Goal: Task Accomplishment & Management: Complete application form

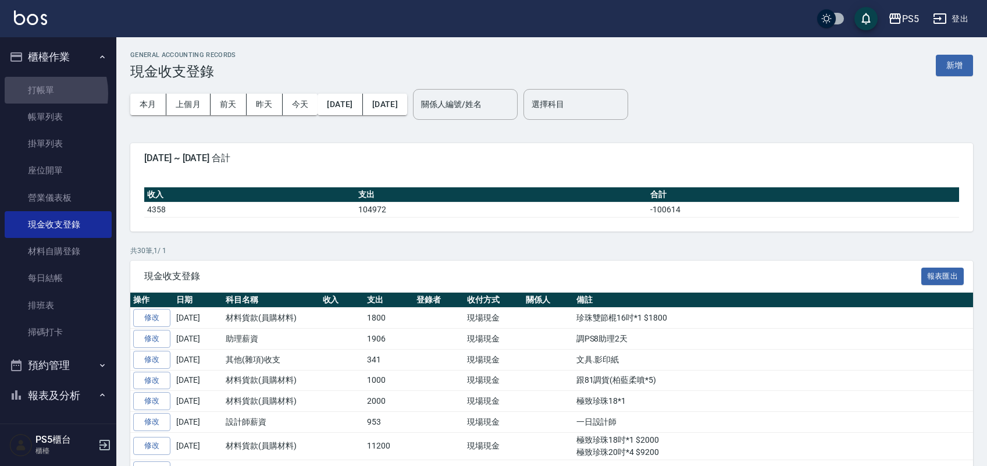
click at [31, 93] on link "打帳單" at bounding box center [58, 90] width 107 height 27
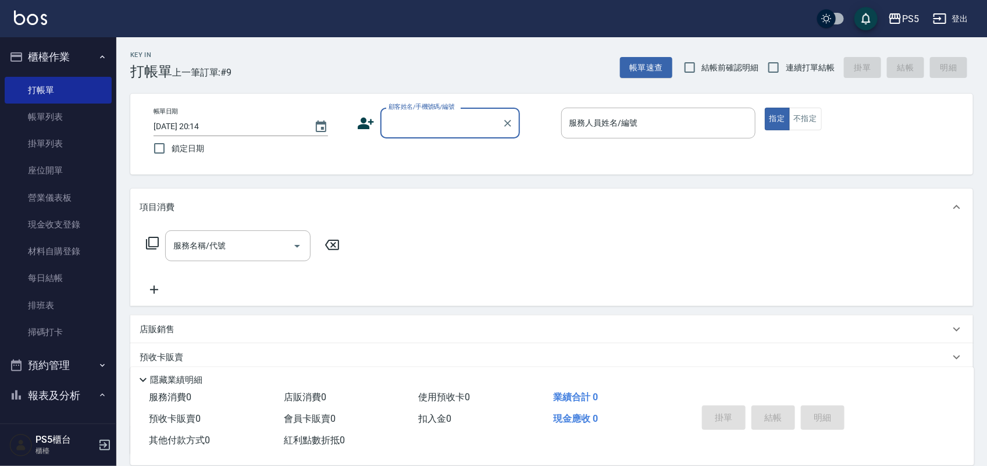
click at [404, 126] on input "顧客姓名/手機號碼/編號" at bounding box center [441, 123] width 112 height 20
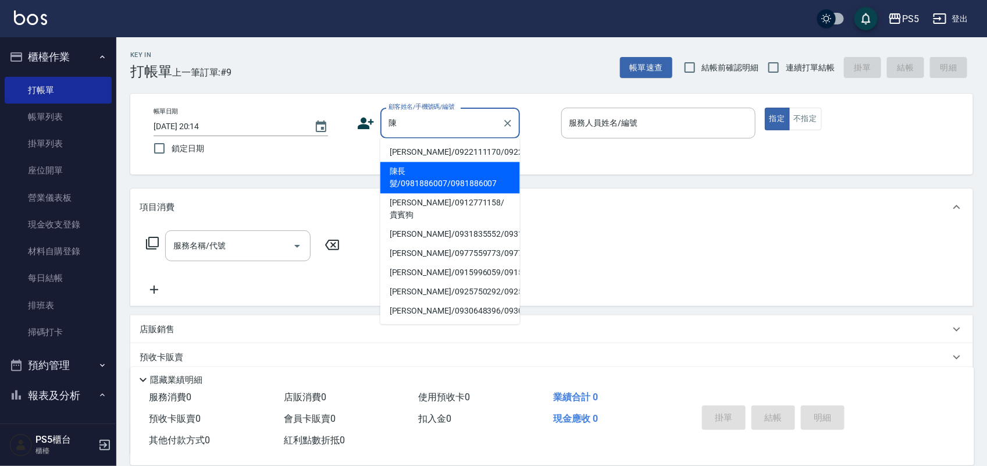
click at [391, 194] on li "陳長髮/0981886007/0981886007" at bounding box center [450, 177] width 140 height 31
type input "陳長髮/0981886007/0981886007"
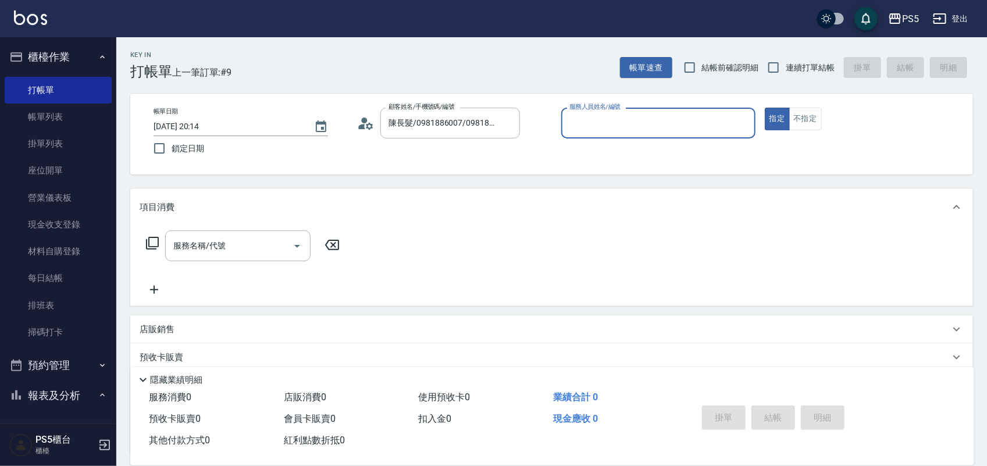
type input "Jolie-5"
click at [268, 245] on input "服務名稱/代號" at bounding box center [228, 245] width 117 height 20
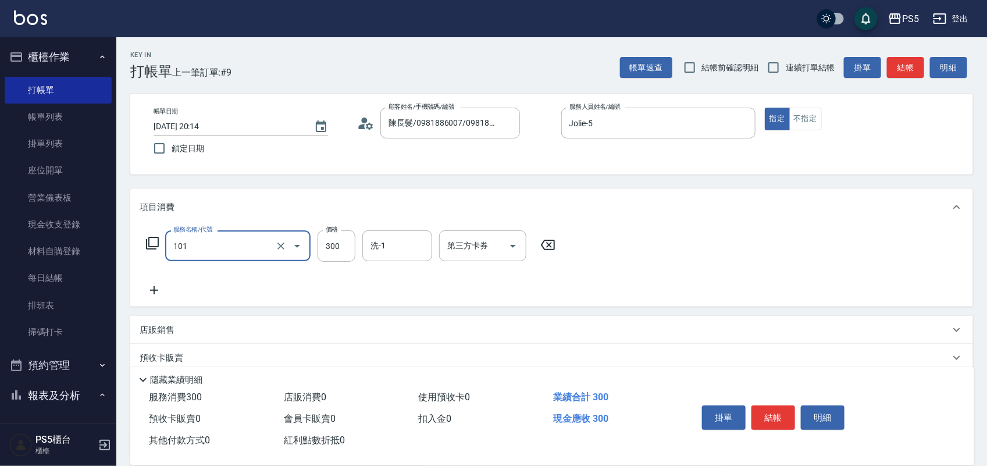
type input "洗髮(101)"
type input "400"
click at [774, 407] on button "結帳" at bounding box center [773, 417] width 44 height 24
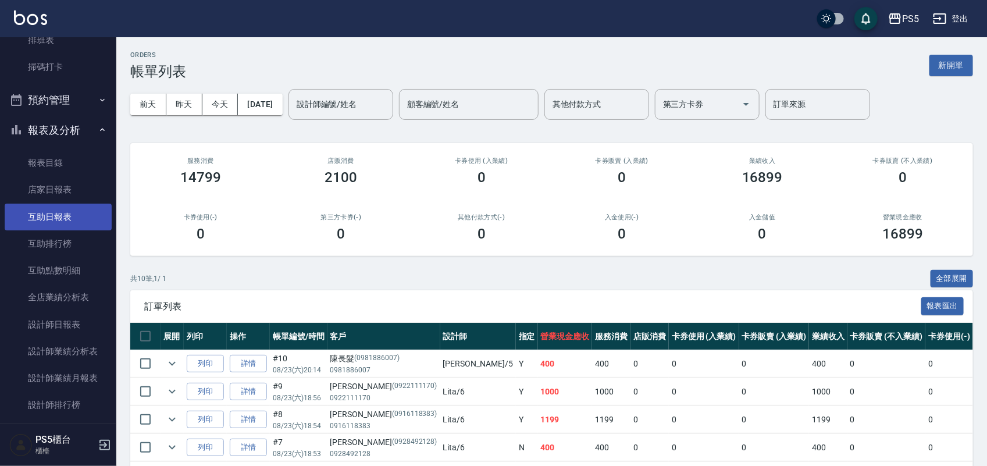
scroll to position [291, 0]
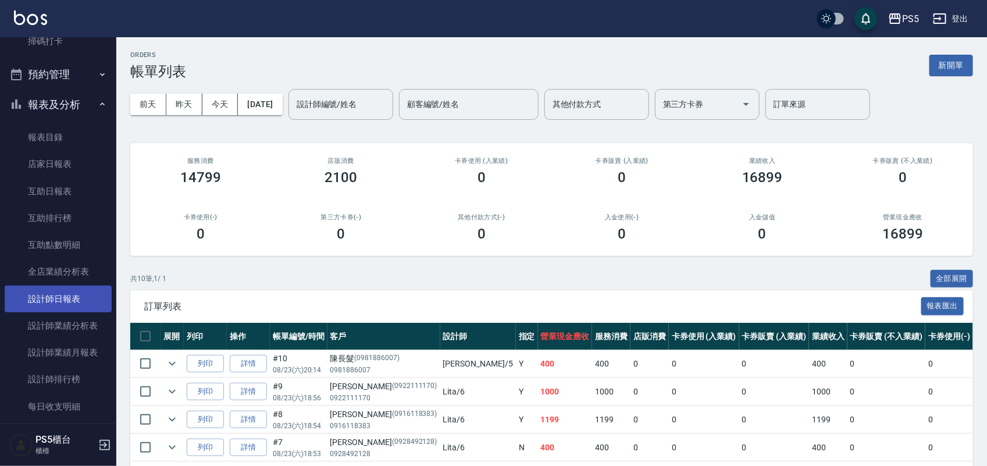
click at [64, 307] on link "設計師日報表" at bounding box center [58, 298] width 107 height 27
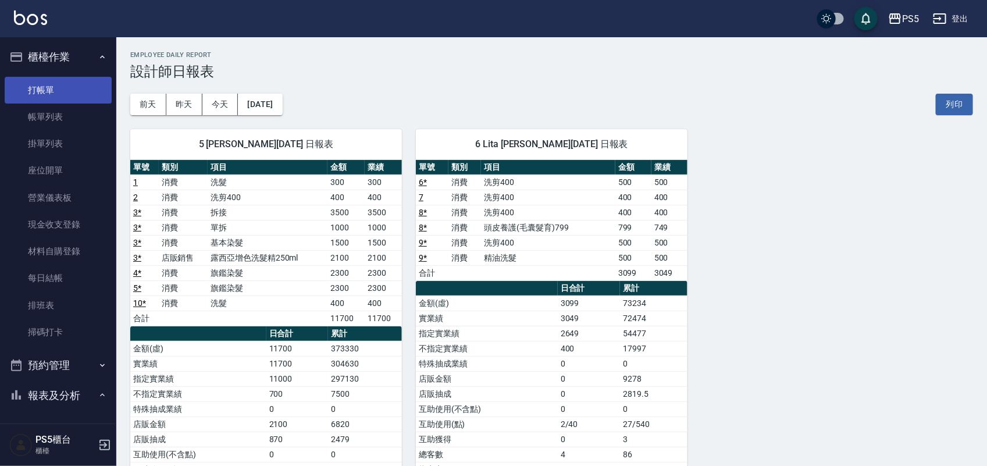
click at [38, 97] on link "打帳單" at bounding box center [58, 90] width 107 height 27
